Goal: Task Accomplishment & Management: Manage account settings

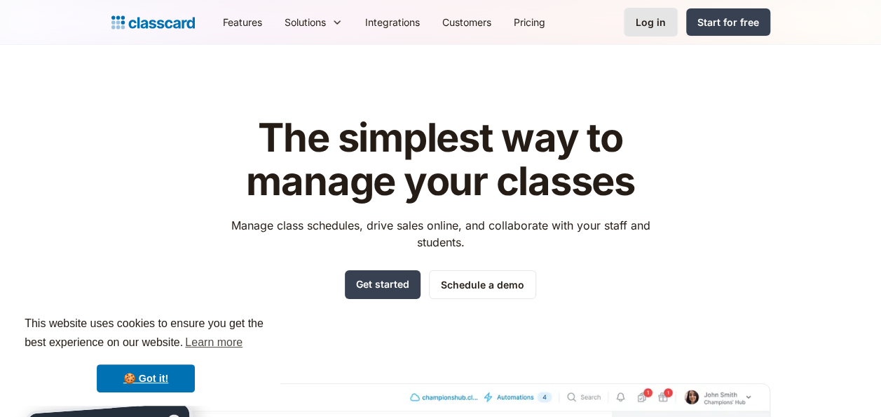
click at [662, 20] on div "Log in" at bounding box center [651, 22] width 30 height 15
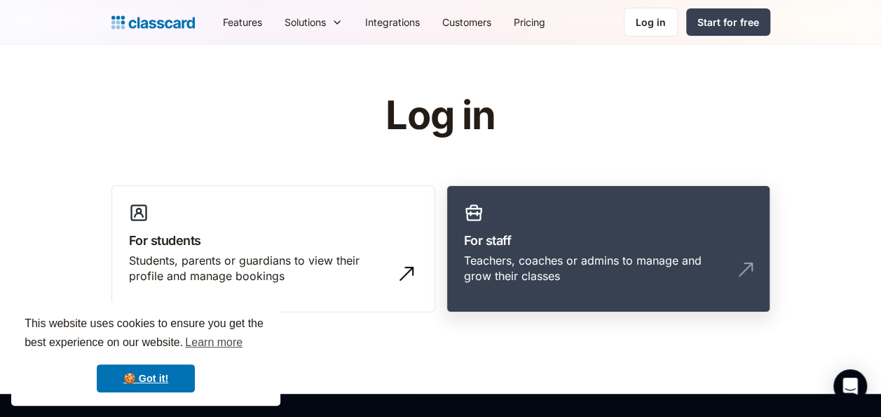
click at [510, 265] on div "Teachers, coaches or admins to manage and grow their classes" at bounding box center [594, 268] width 261 height 32
